Goal: Information Seeking & Learning: Check status

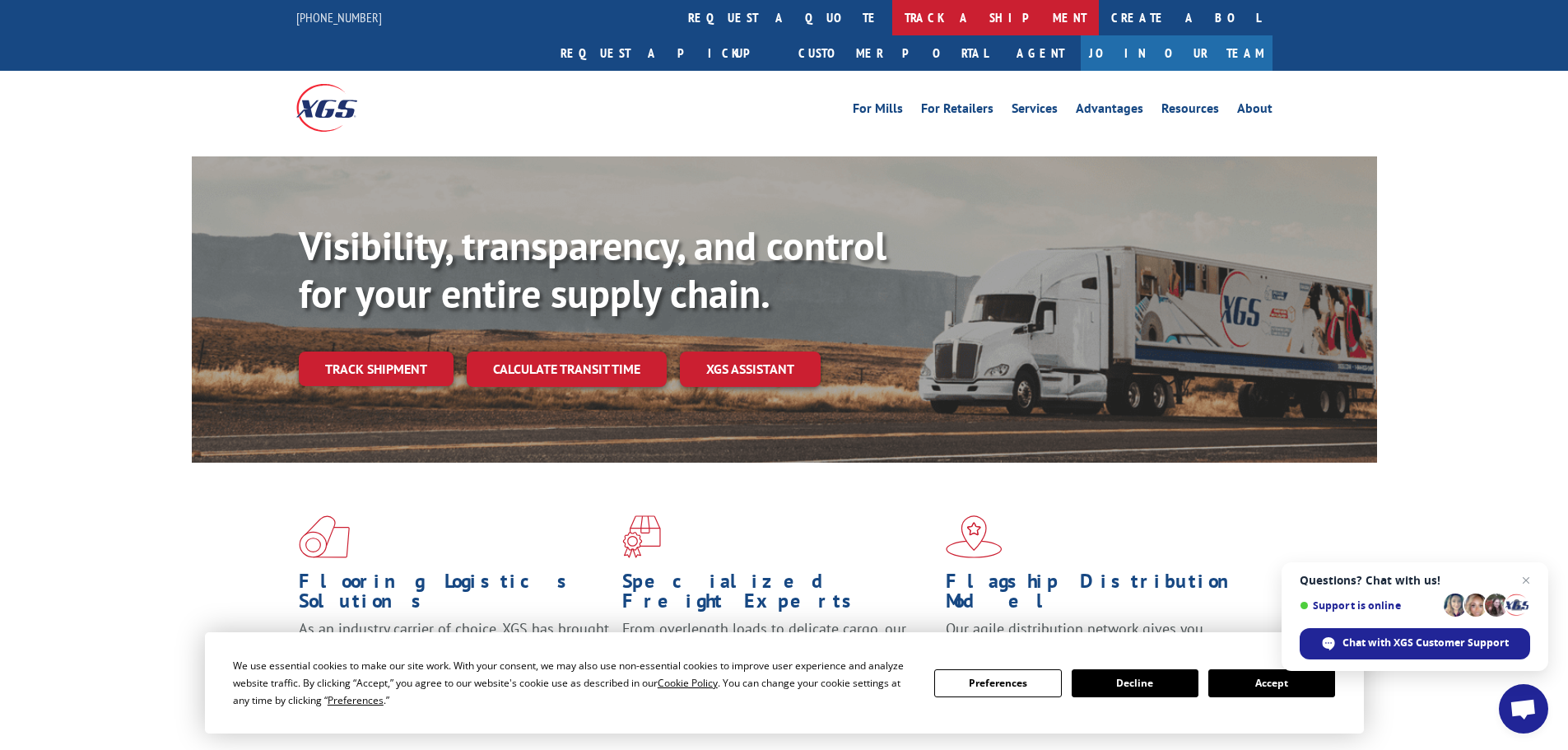
click at [892, 18] on link "track a shipment" at bounding box center [996, 18] width 207 height 35
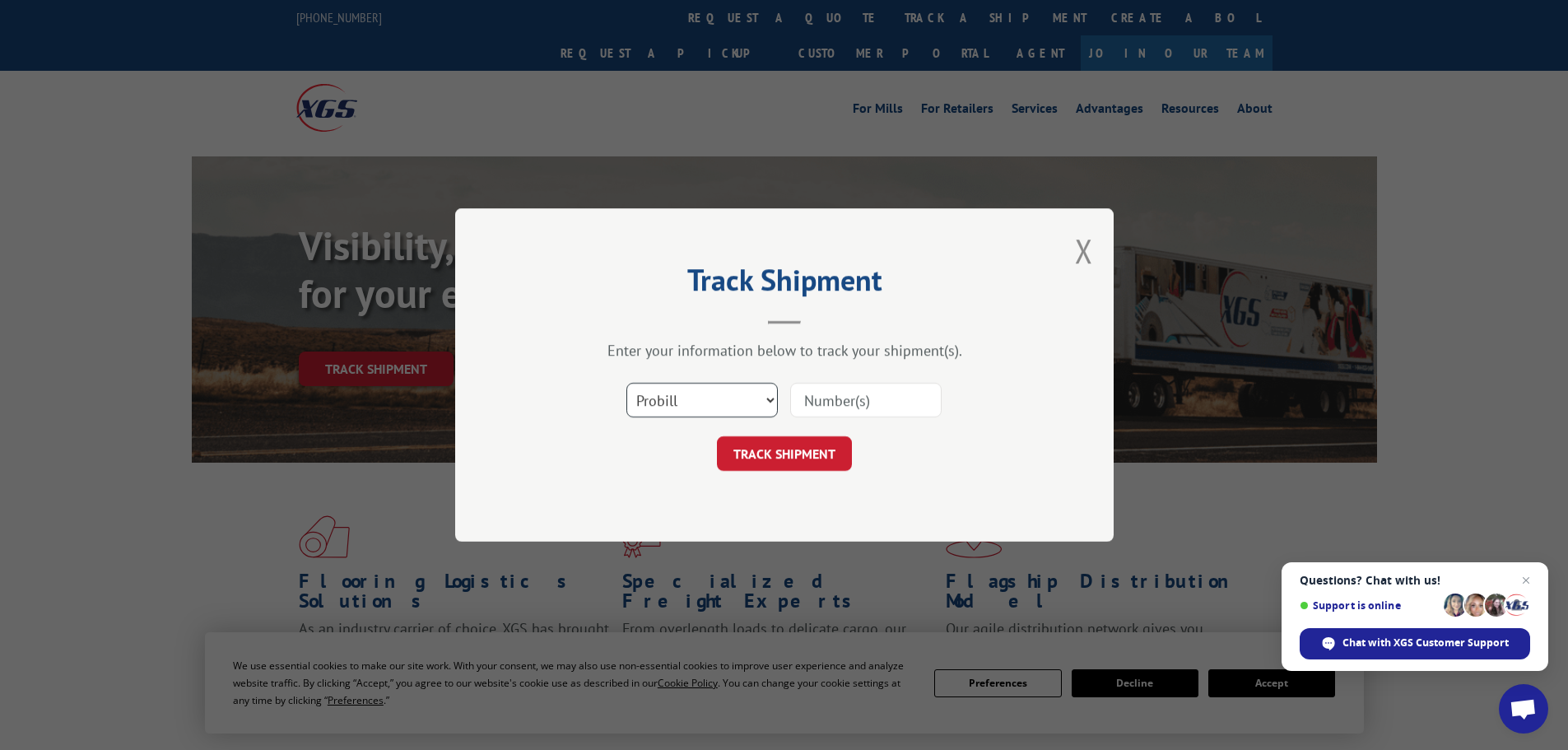
click at [675, 404] on select "Select category... Probill BOL PO" at bounding box center [702, 399] width 151 height 34
select select "bol"
click at [627, 383] on select "Select category... Probill BOL PO" at bounding box center [702, 399] width 151 height 34
click at [853, 407] on input at bounding box center [865, 399] width 151 height 34
paste input "7081315"
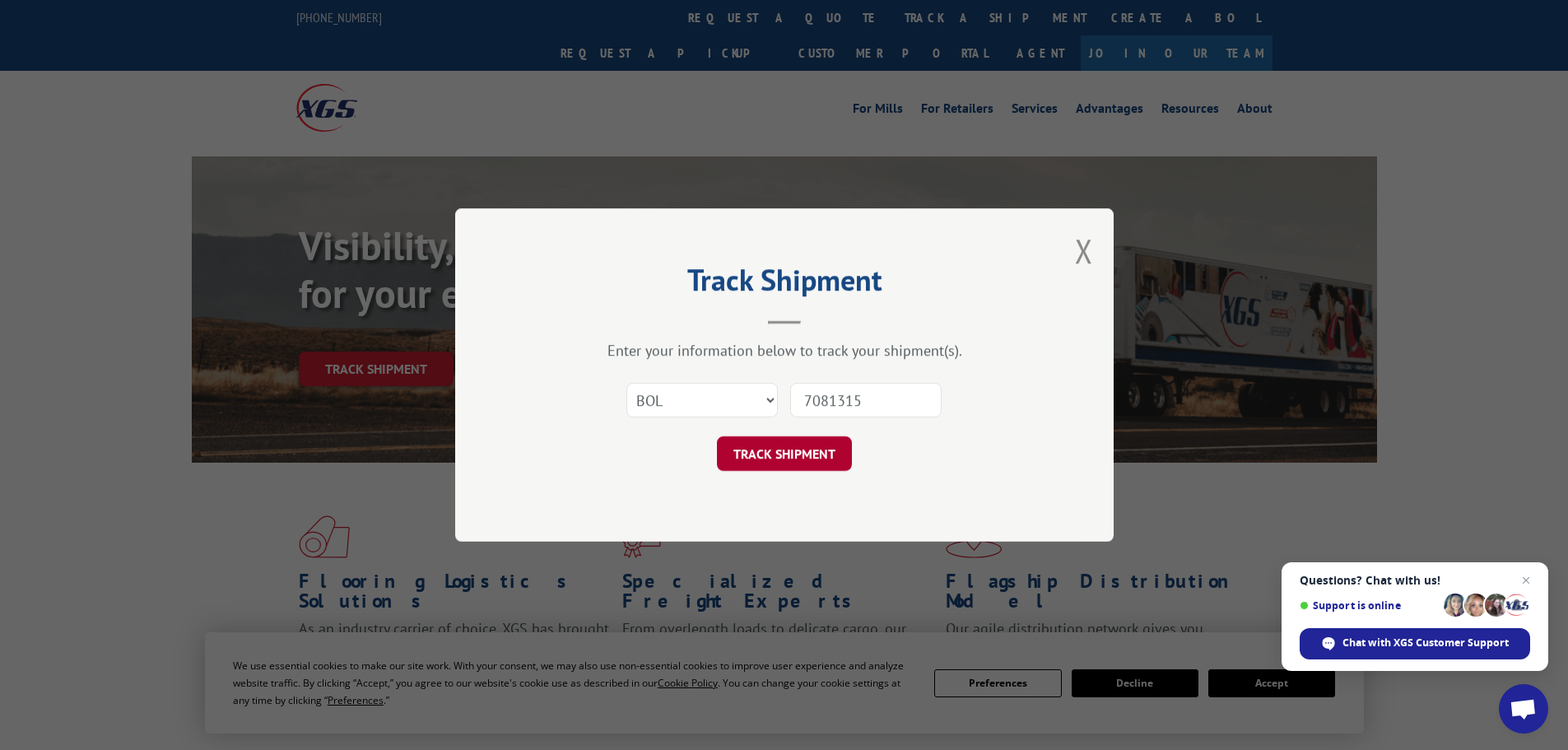
type input "7081315"
click at [800, 447] on button "TRACK SHIPMENT" at bounding box center [784, 453] width 135 height 34
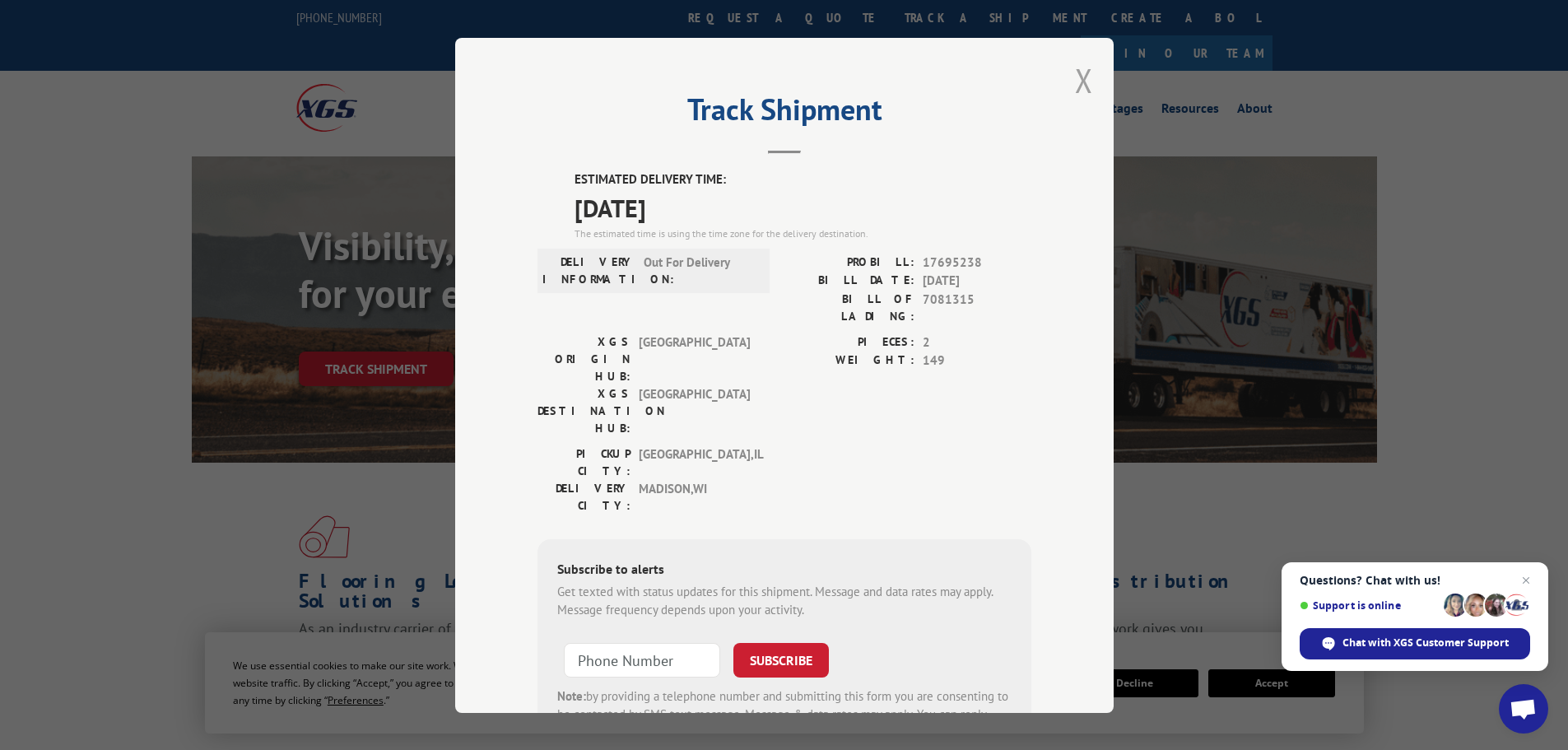
click at [1076, 75] on button "Close modal" at bounding box center [1084, 80] width 19 height 44
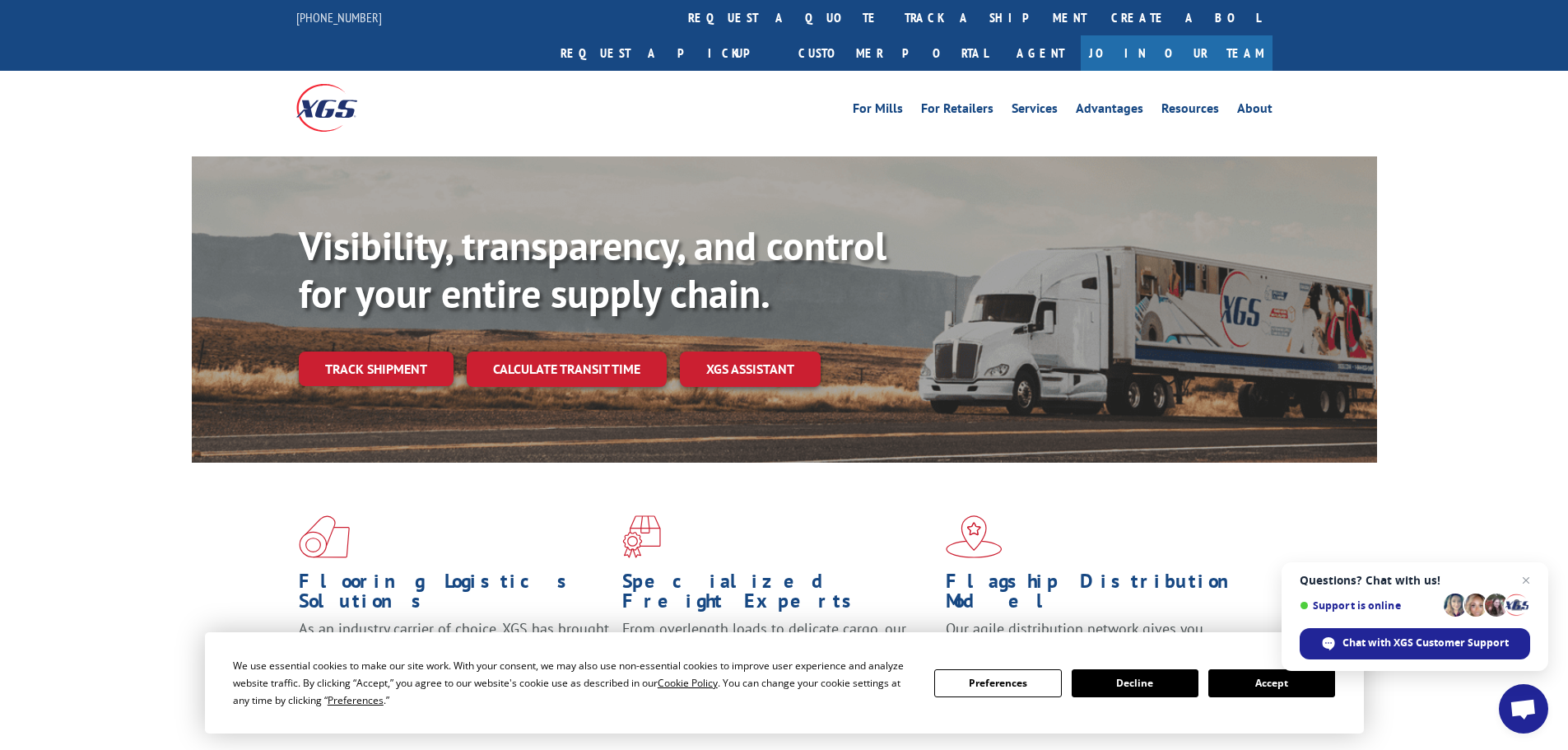
click at [892, 13] on link "track a shipment" at bounding box center [996, 18] width 207 height 35
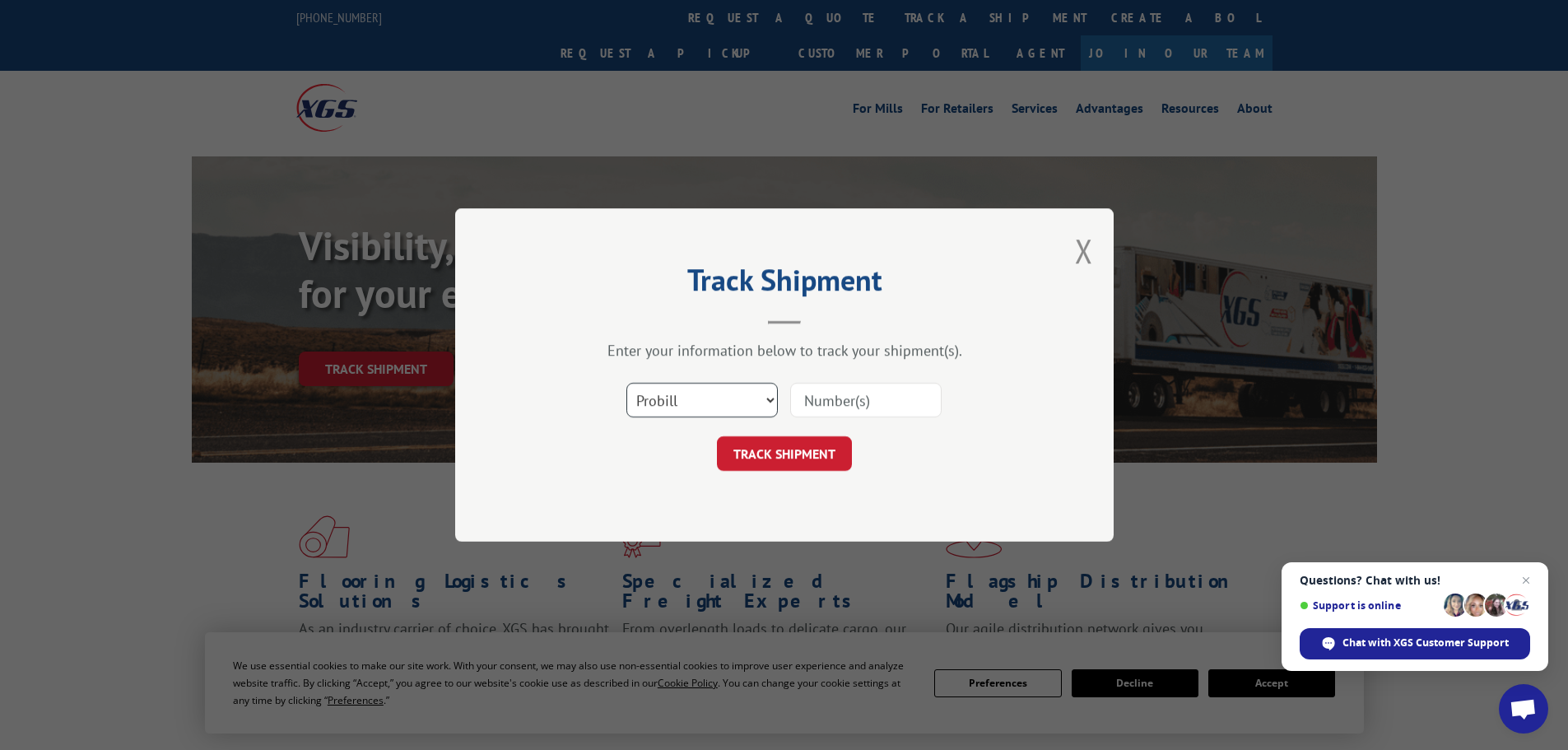
click at [682, 405] on select "Select category... Probill BOL PO" at bounding box center [702, 399] width 151 height 34
select select "bol"
click at [627, 383] on select "Select category... Probill BOL PO" at bounding box center [702, 399] width 151 height 34
click at [878, 399] on input at bounding box center [865, 399] width 151 height 34
paste input "7083391"
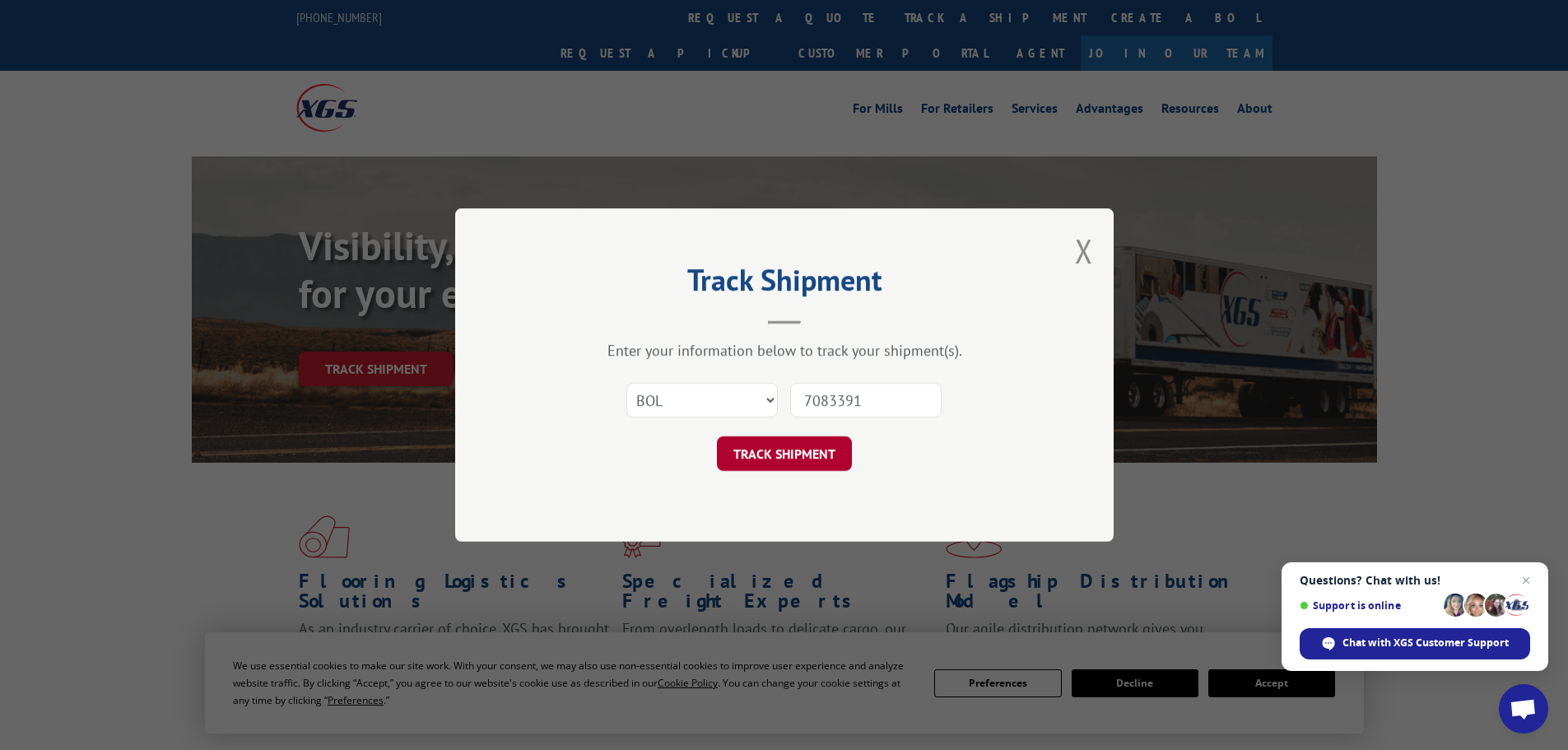
type input "7083391"
click at [777, 444] on button "TRACK SHIPMENT" at bounding box center [784, 453] width 135 height 34
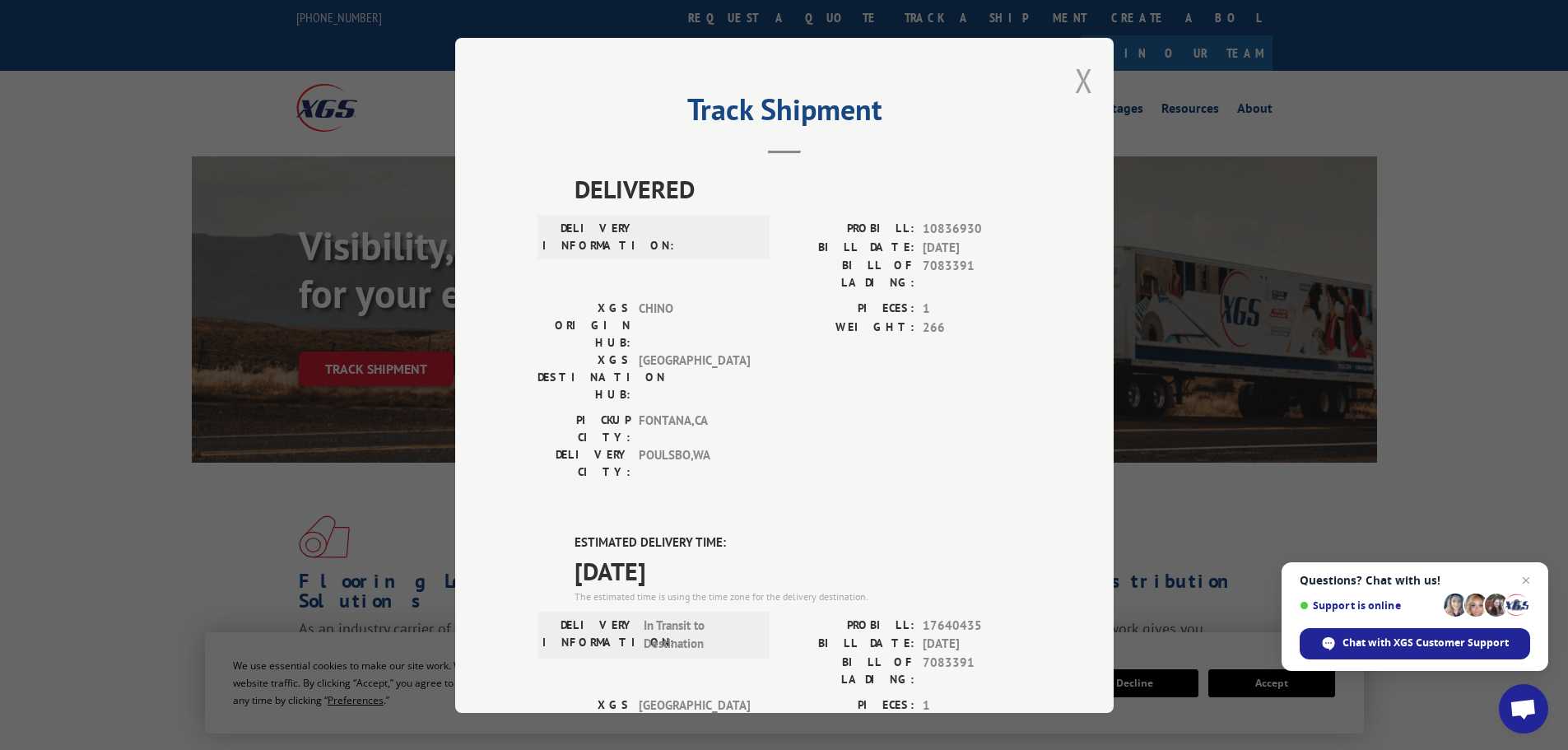
click at [1078, 87] on button "Close modal" at bounding box center [1084, 80] width 19 height 44
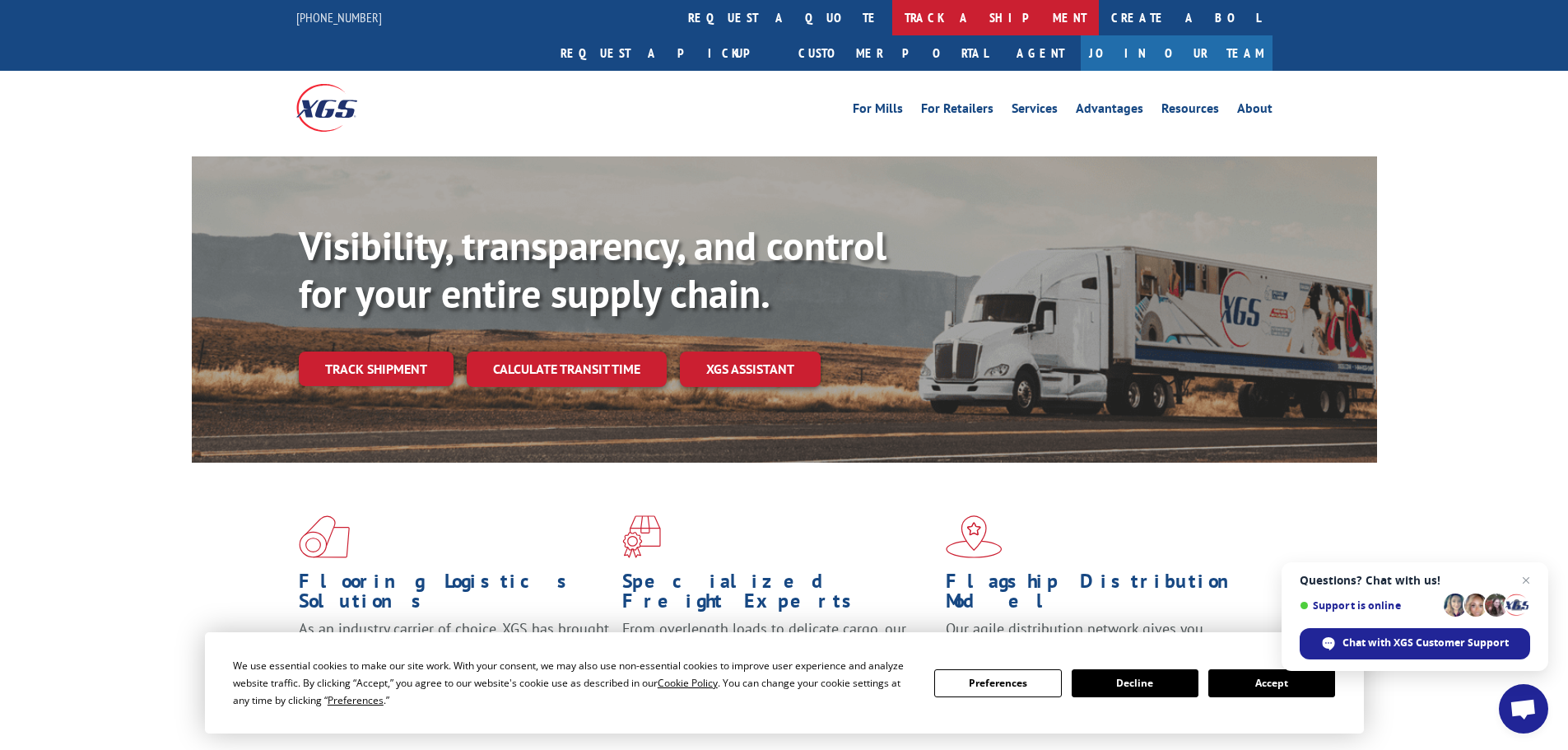
click at [892, 26] on link "track a shipment" at bounding box center [996, 18] width 207 height 35
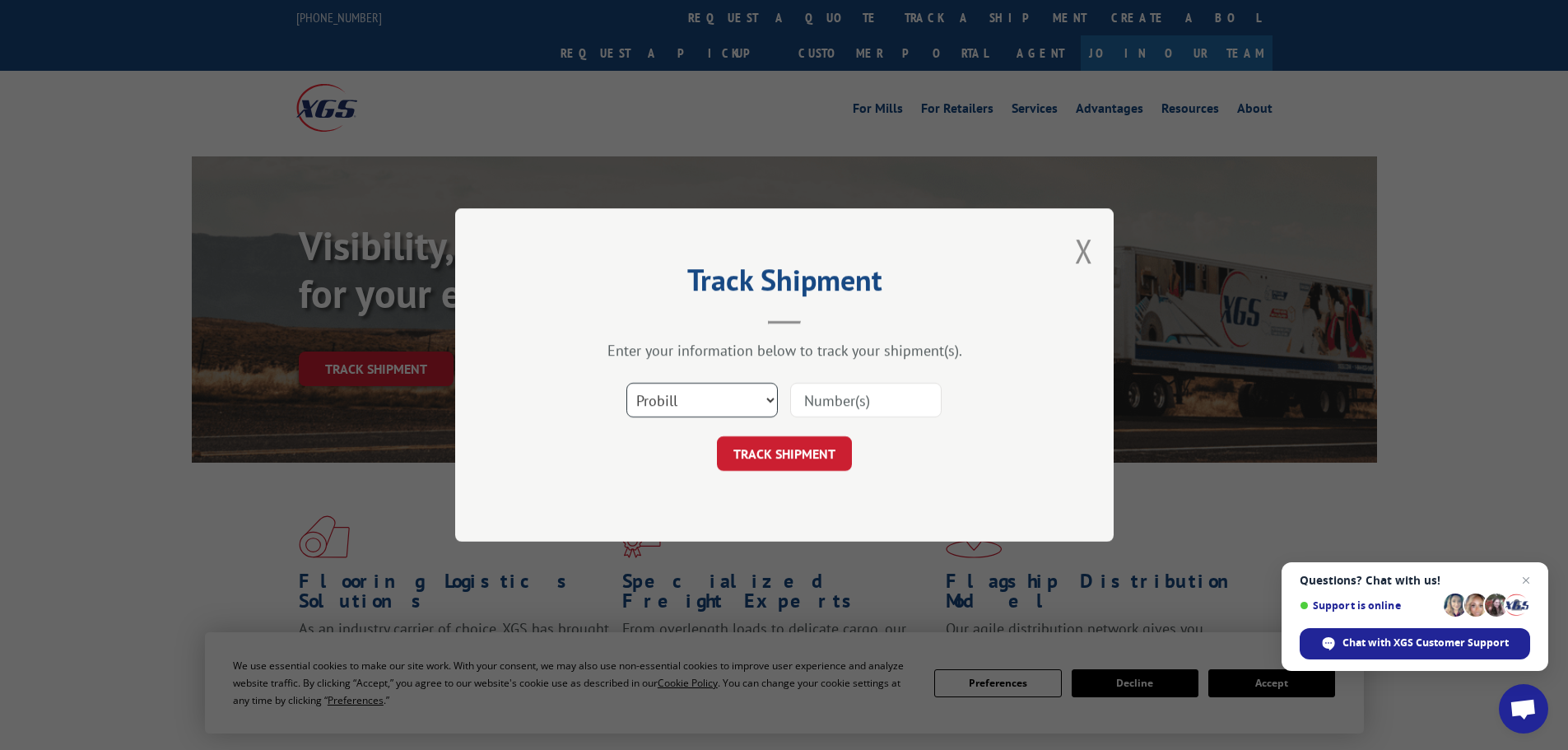
click at [708, 396] on select "Select category... Probill BOL PO" at bounding box center [702, 399] width 151 height 34
select select "bol"
click at [627, 383] on select "Select category... Probill BOL PO" at bounding box center [702, 399] width 151 height 34
click at [847, 389] on input at bounding box center [865, 399] width 151 height 34
paste input "7083497"
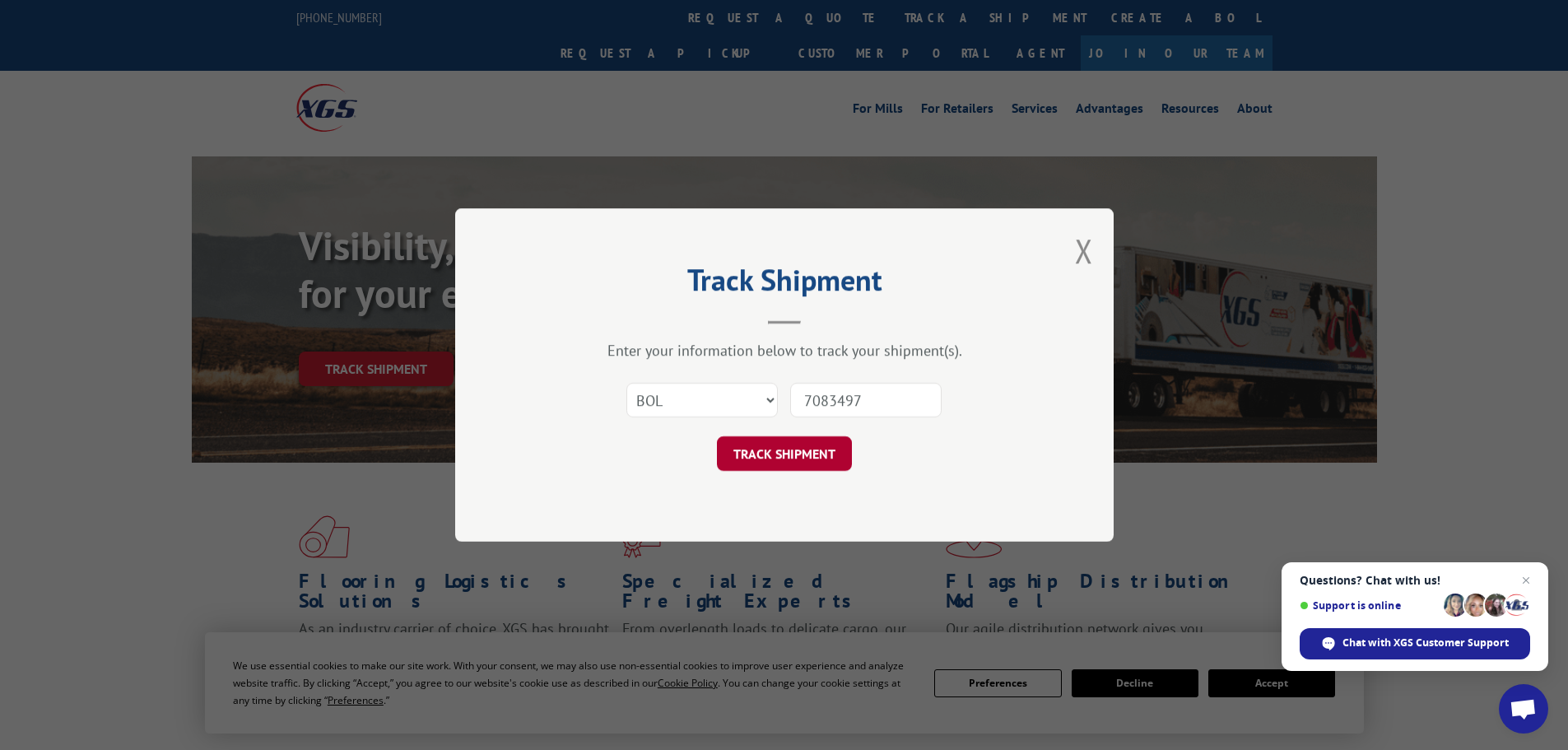
type input "7083497"
click at [779, 453] on button "TRACK SHIPMENT" at bounding box center [784, 453] width 135 height 34
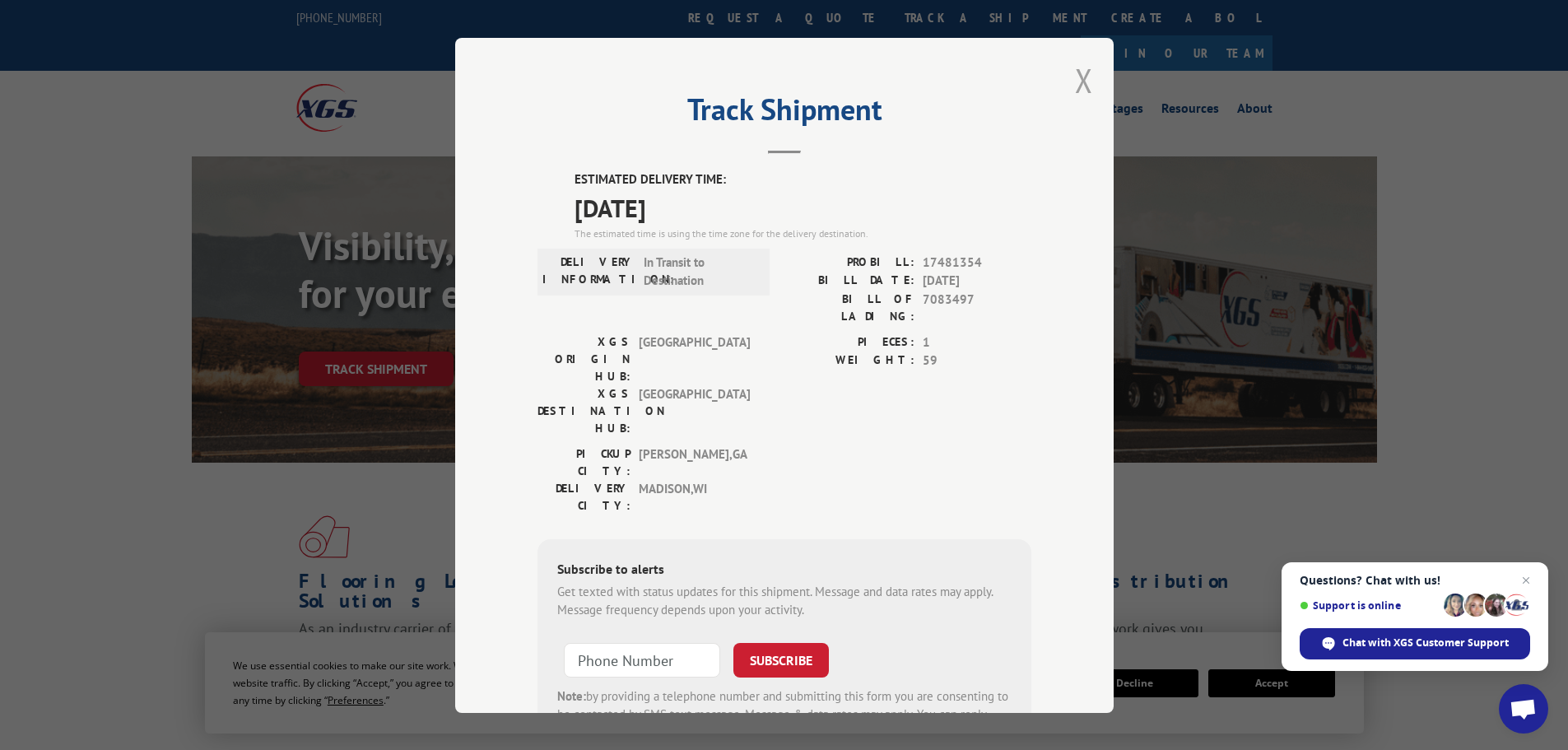
drag, startPoint x: 1079, startPoint y: 90, endPoint x: 842, endPoint y: 62, distance: 238.6
click at [1079, 90] on button "Close modal" at bounding box center [1084, 80] width 19 height 44
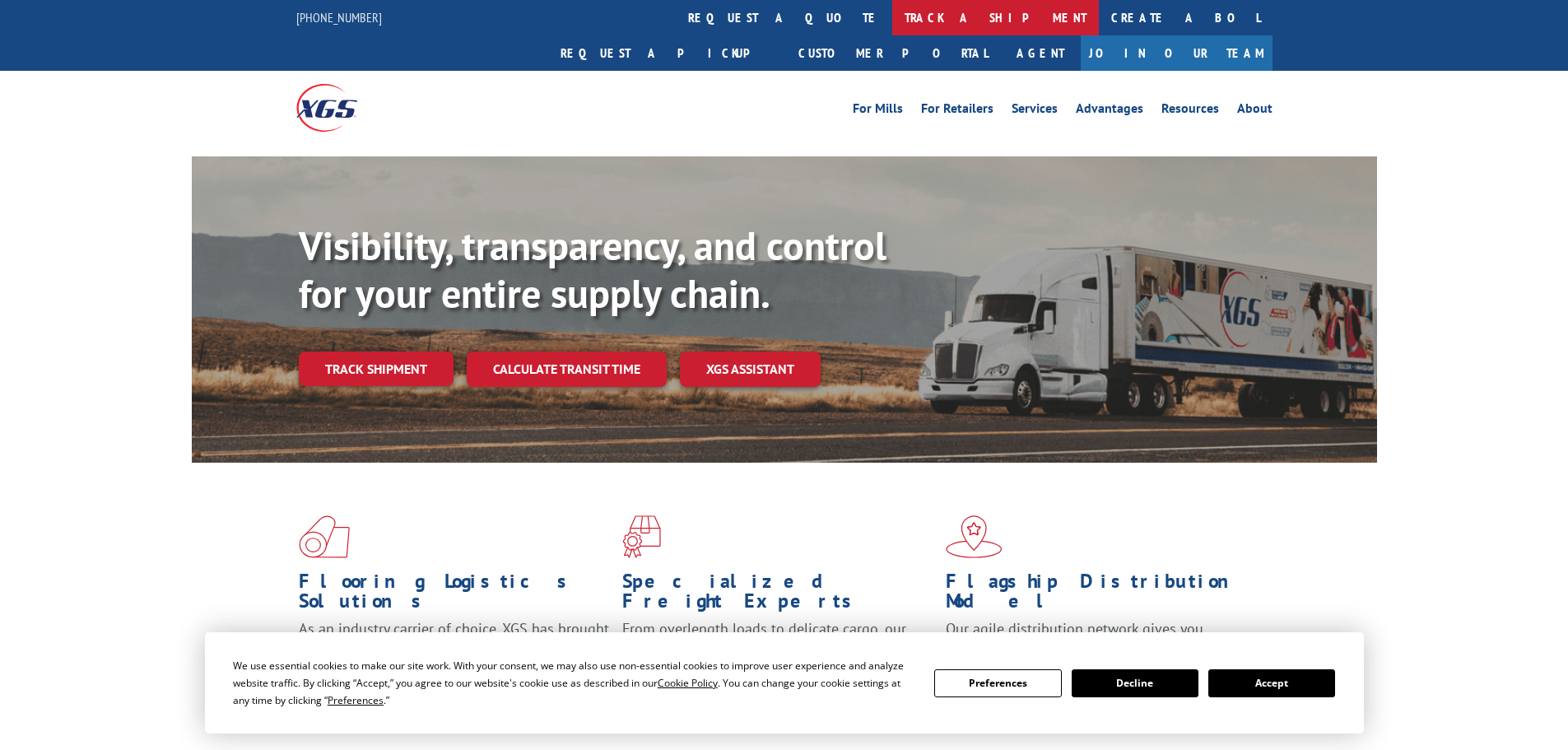
click at [892, 18] on link "track a shipment" at bounding box center [996, 18] width 207 height 35
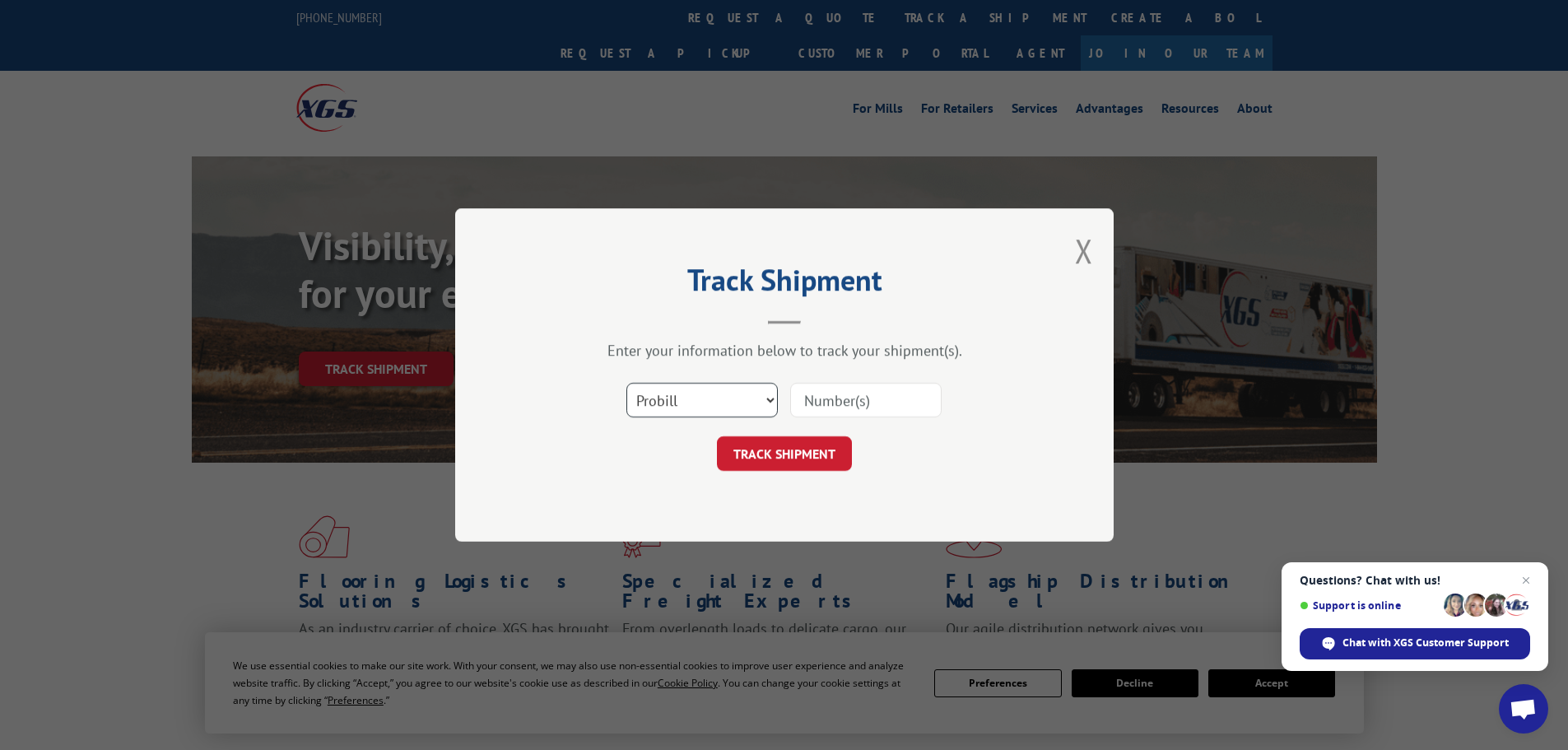
click at [699, 406] on select "Select category... Probill BOL PO" at bounding box center [702, 399] width 151 height 34
select select "bol"
click at [627, 383] on select "Select category... Probill BOL PO" at bounding box center [702, 399] width 151 height 34
click at [839, 396] on input at bounding box center [865, 399] width 151 height 34
paste input "7082807"
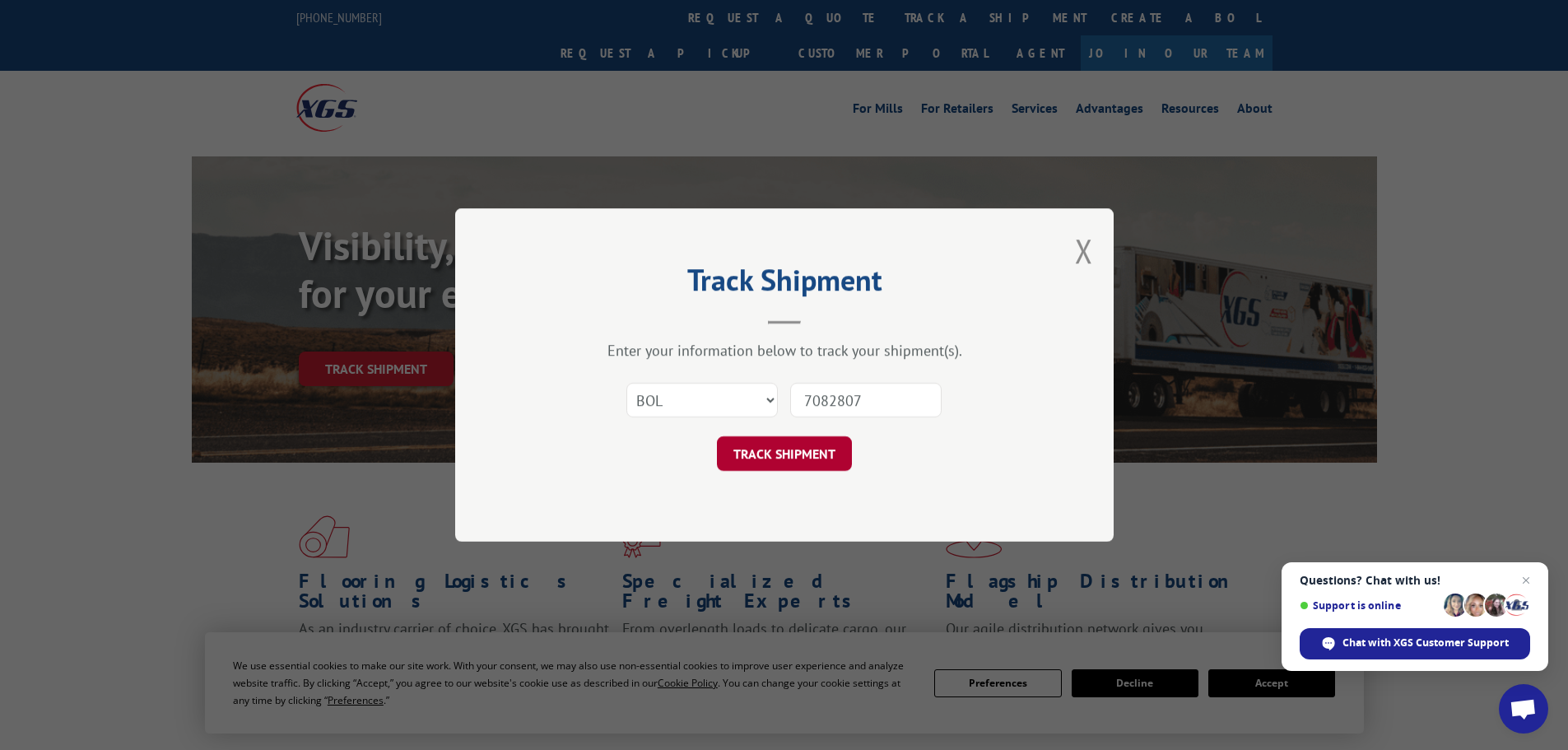
type input "7082807"
click at [805, 453] on button "TRACK SHIPMENT" at bounding box center [784, 453] width 135 height 34
